Goal: Information Seeking & Learning: Understand process/instructions

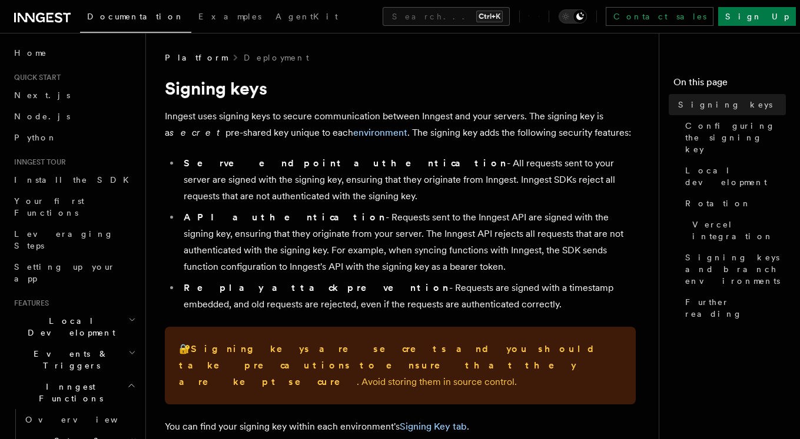
click at [353, 132] on link "environment" at bounding box center [380, 132] width 54 height 11
click at [430, 421] on link "Signing Key tab" at bounding box center [432, 426] width 67 height 11
